Goal: Task Accomplishment & Management: Manage account settings

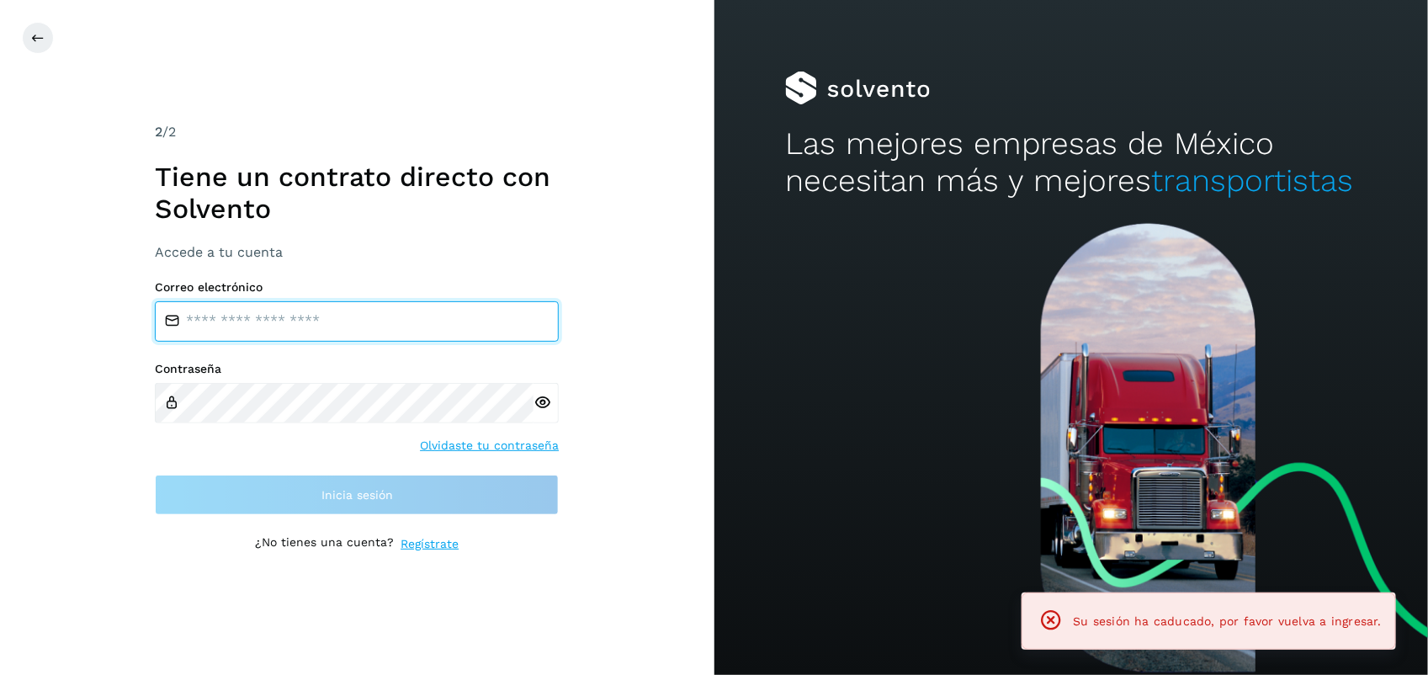
type input "**********"
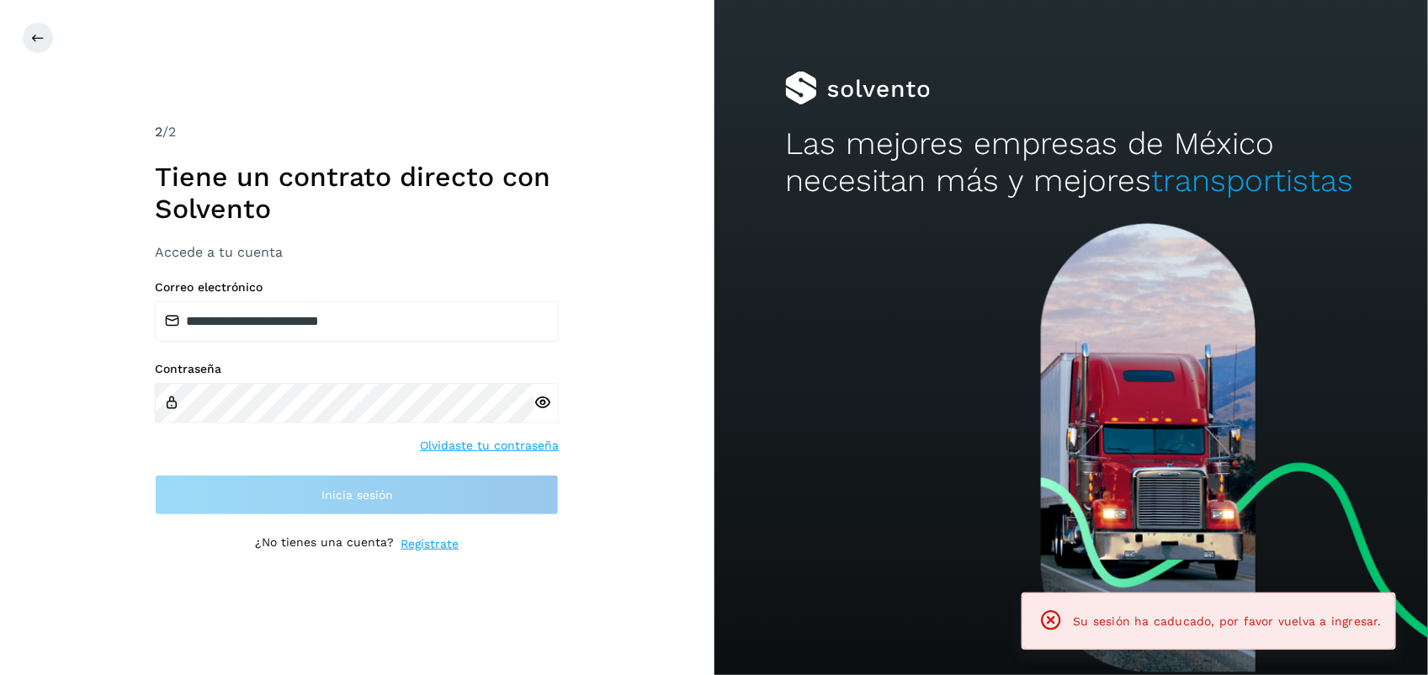
click at [629, 487] on div "**********" at bounding box center [357, 337] width 715 height 675
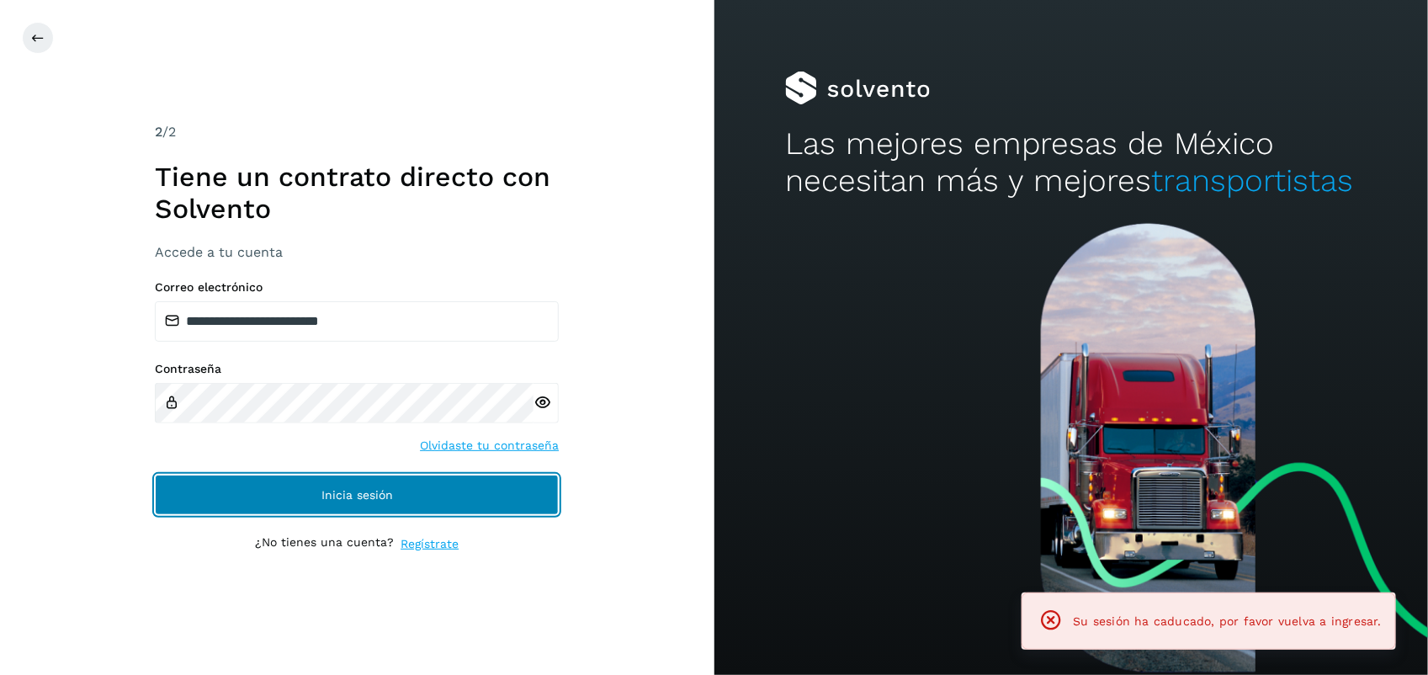
click at [532, 485] on button "Inicia sesión" at bounding box center [357, 495] width 404 height 40
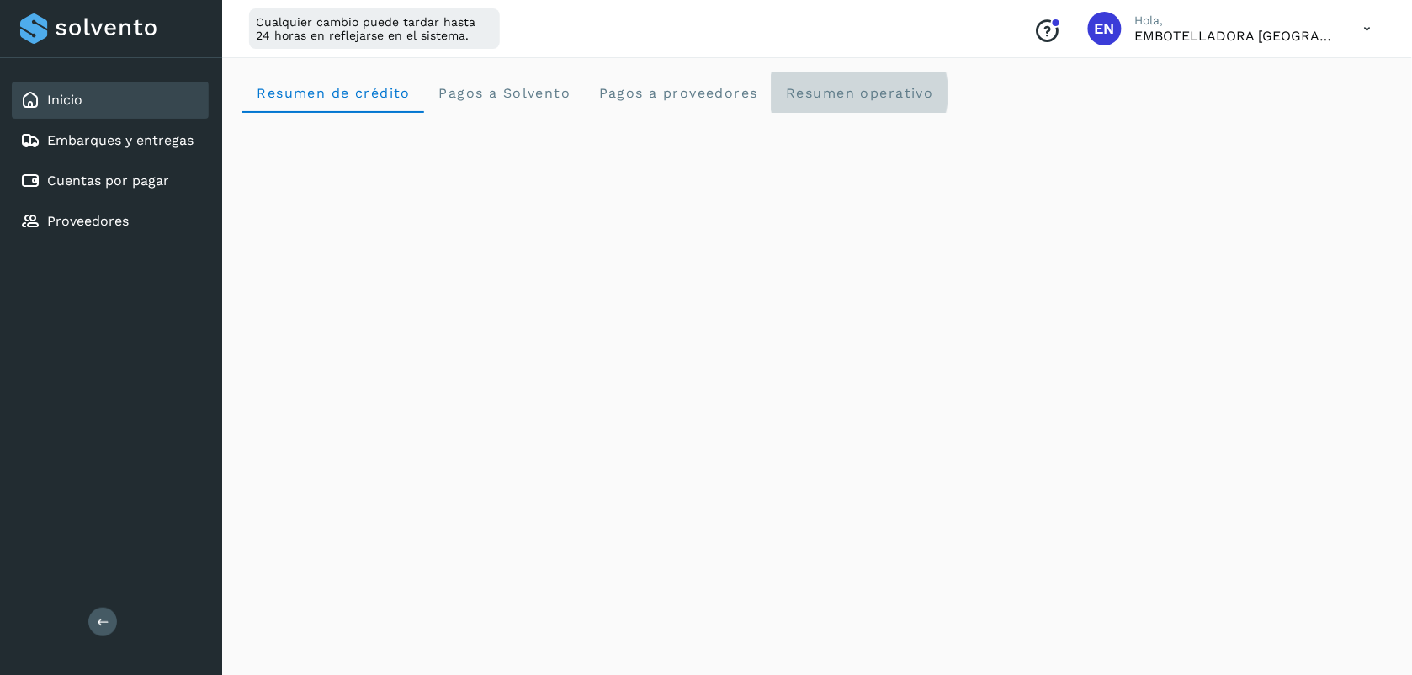
click at [848, 105] on operativo "Resumen operativo" at bounding box center [860, 92] width 176 height 40
